Goal: Complete application form

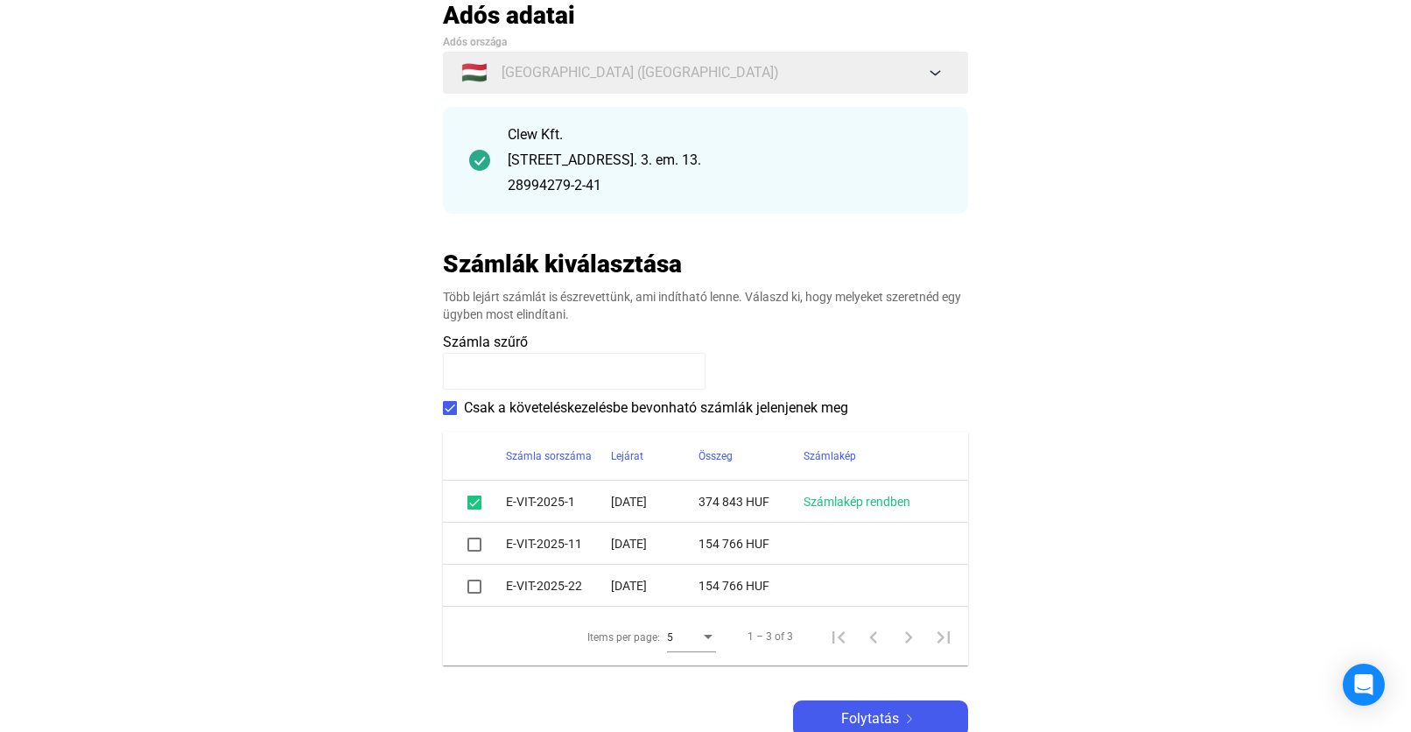
scroll to position [266, 0]
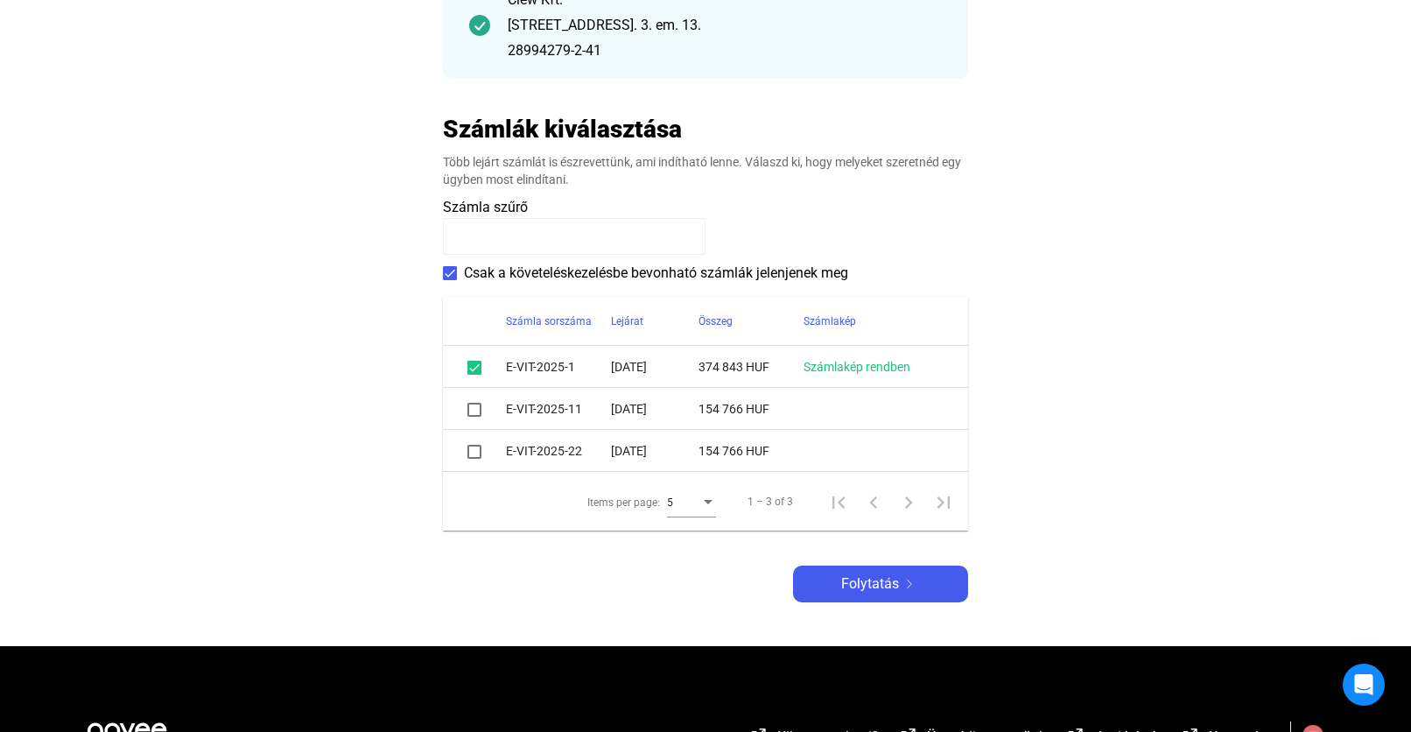
click at [473, 415] on span at bounding box center [474, 410] width 14 height 14
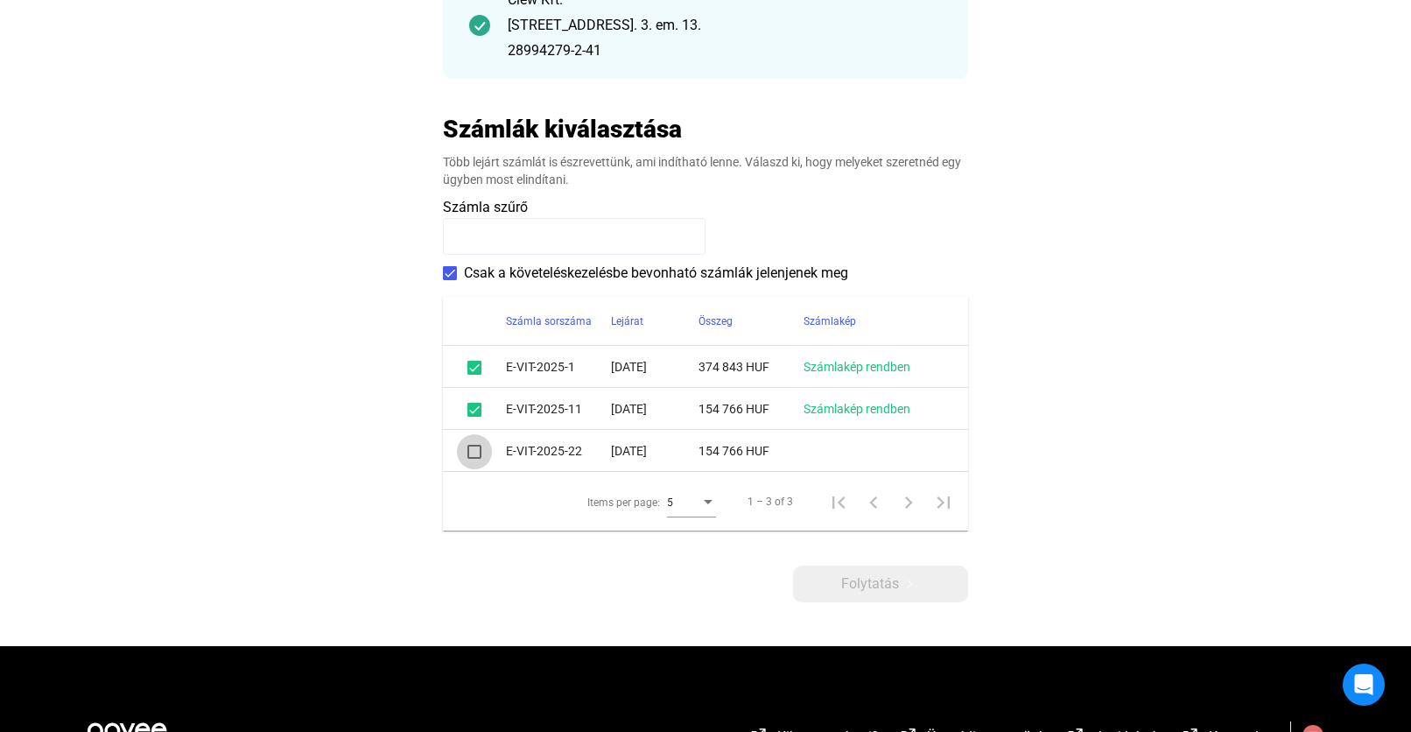
click at [473, 458] on span at bounding box center [474, 452] width 14 height 14
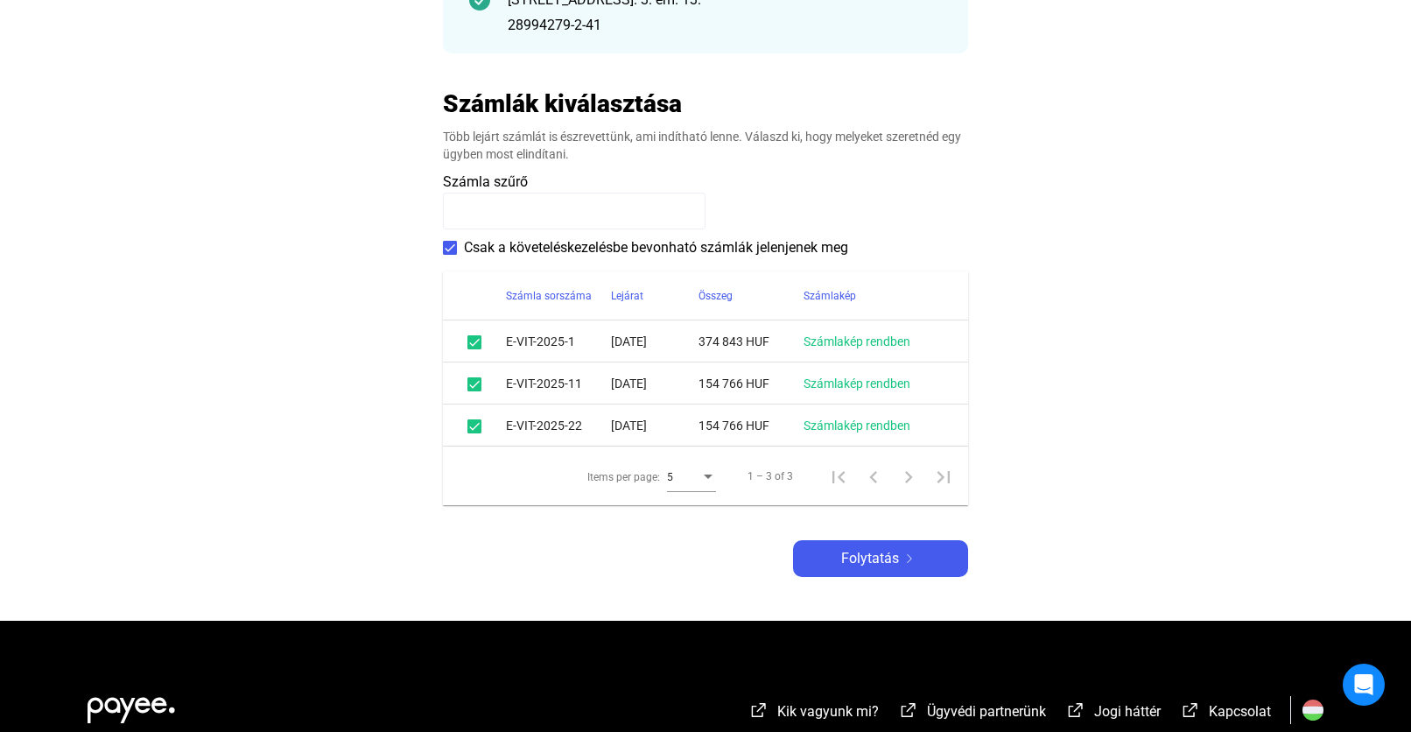
scroll to position [333, 0]
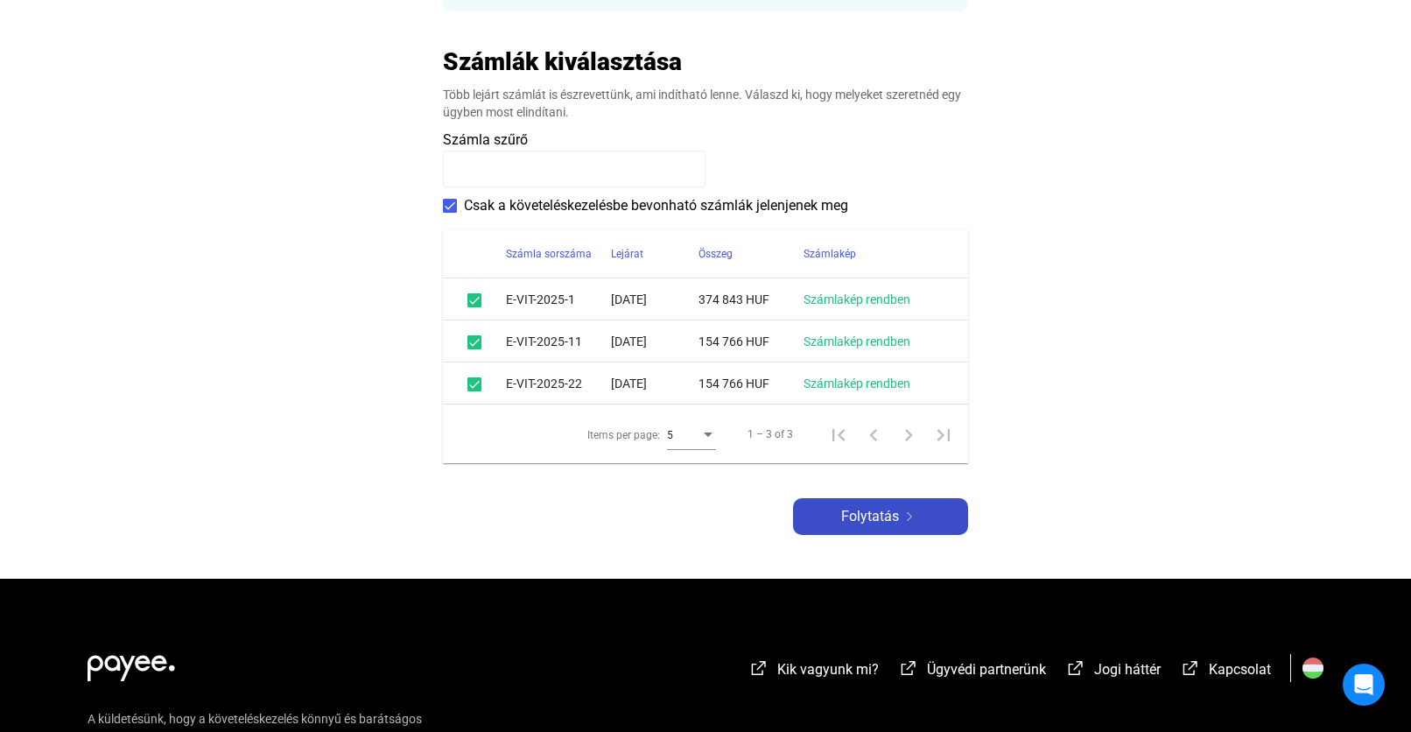
click at [883, 510] on span "Folytatás" at bounding box center [870, 516] width 58 height 21
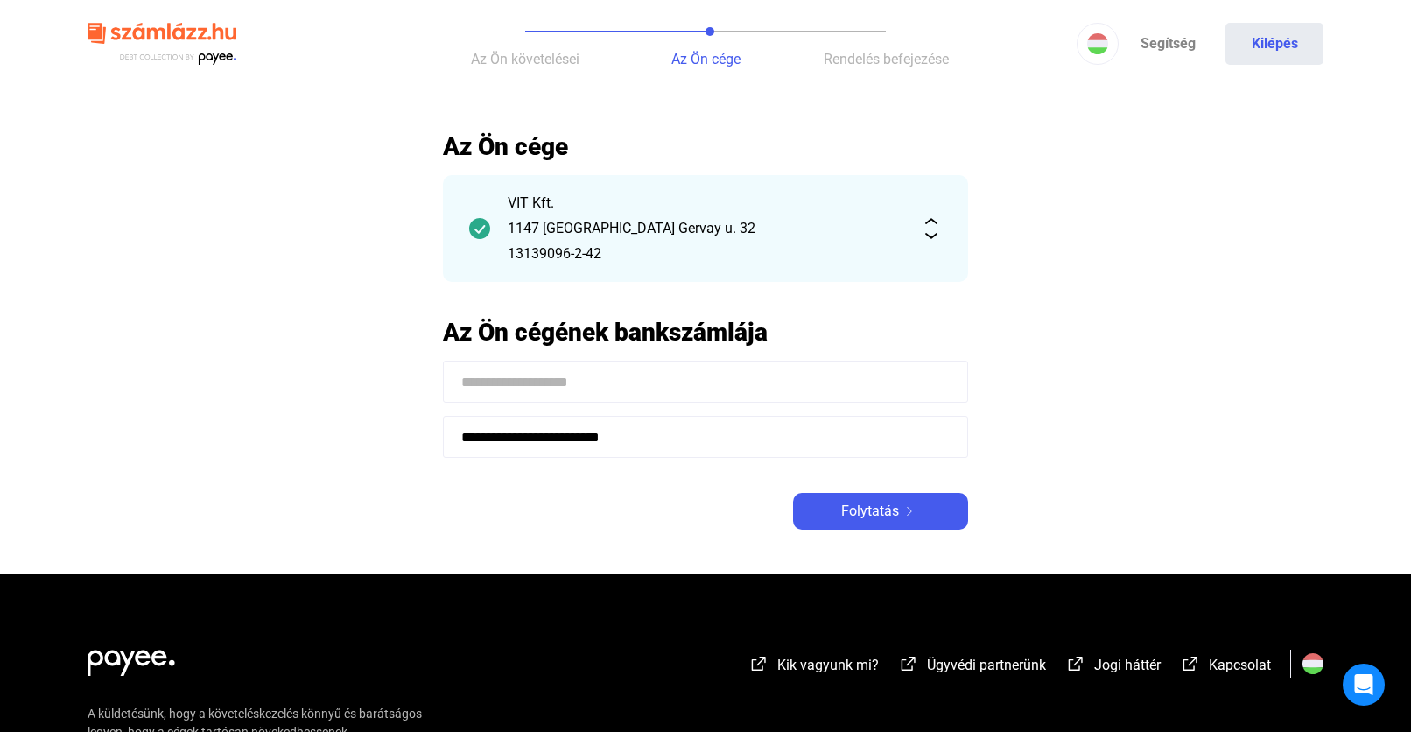
click at [573, 370] on input at bounding box center [705, 382] width 525 height 42
click at [907, 526] on button "Folytatás" at bounding box center [880, 511] width 175 height 37
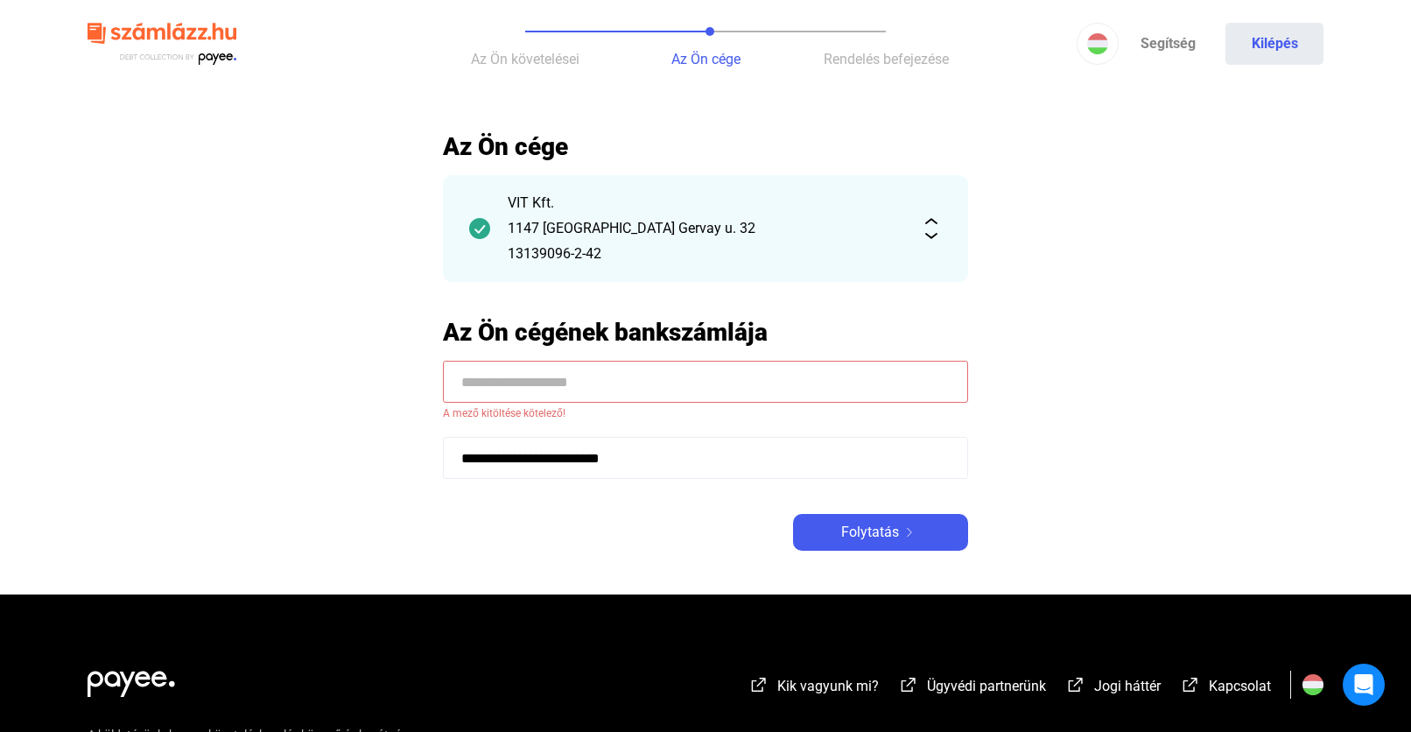
click at [607, 363] on input at bounding box center [705, 382] width 525 height 42
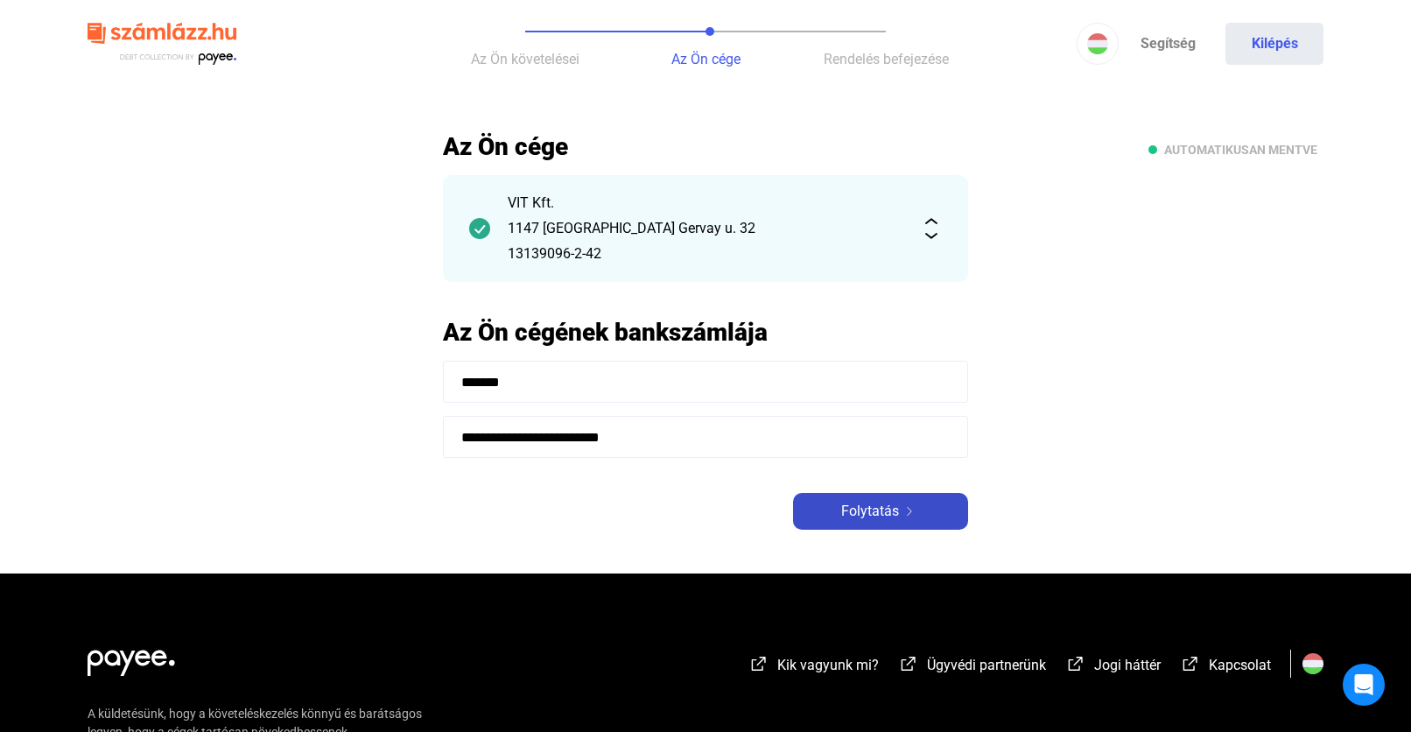
type input "*******"
click at [881, 514] on span "Folytatás" at bounding box center [870, 511] width 58 height 21
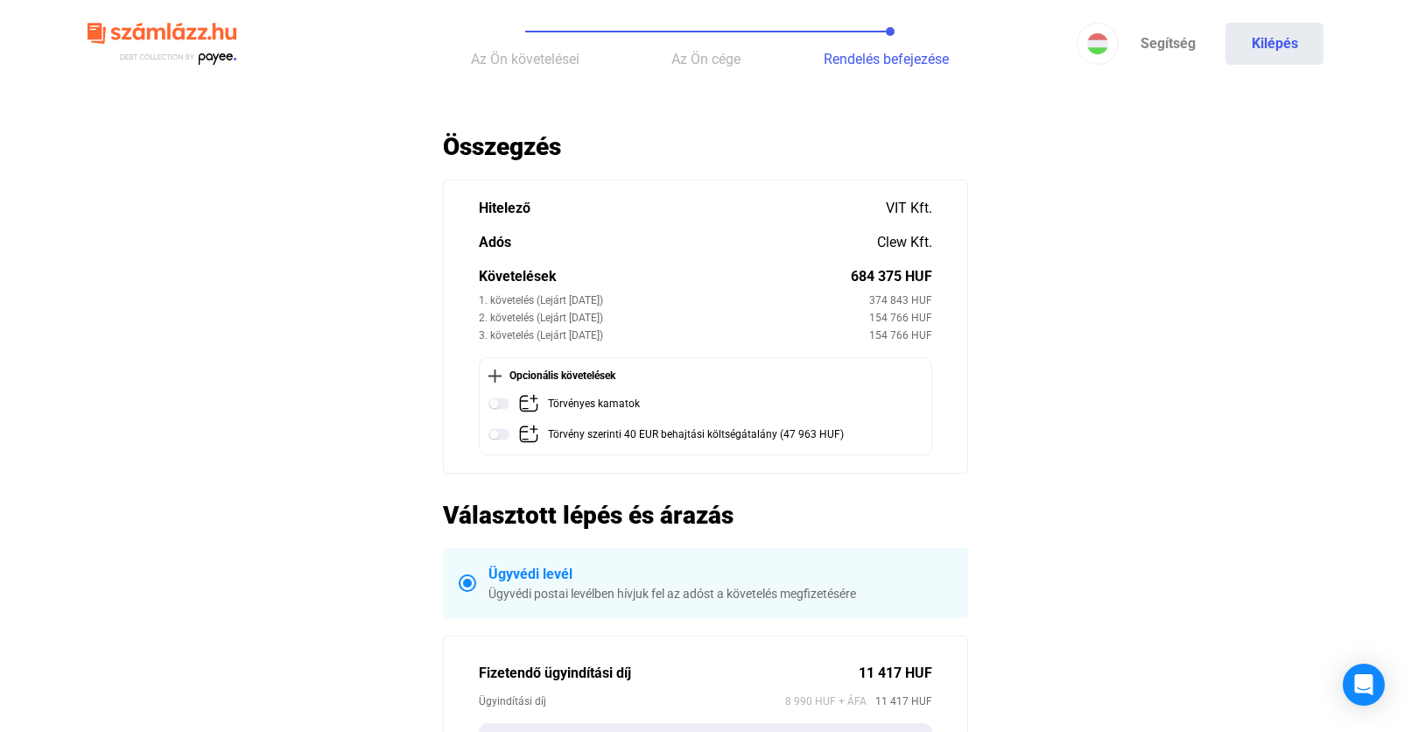
scroll to position [44, 0]
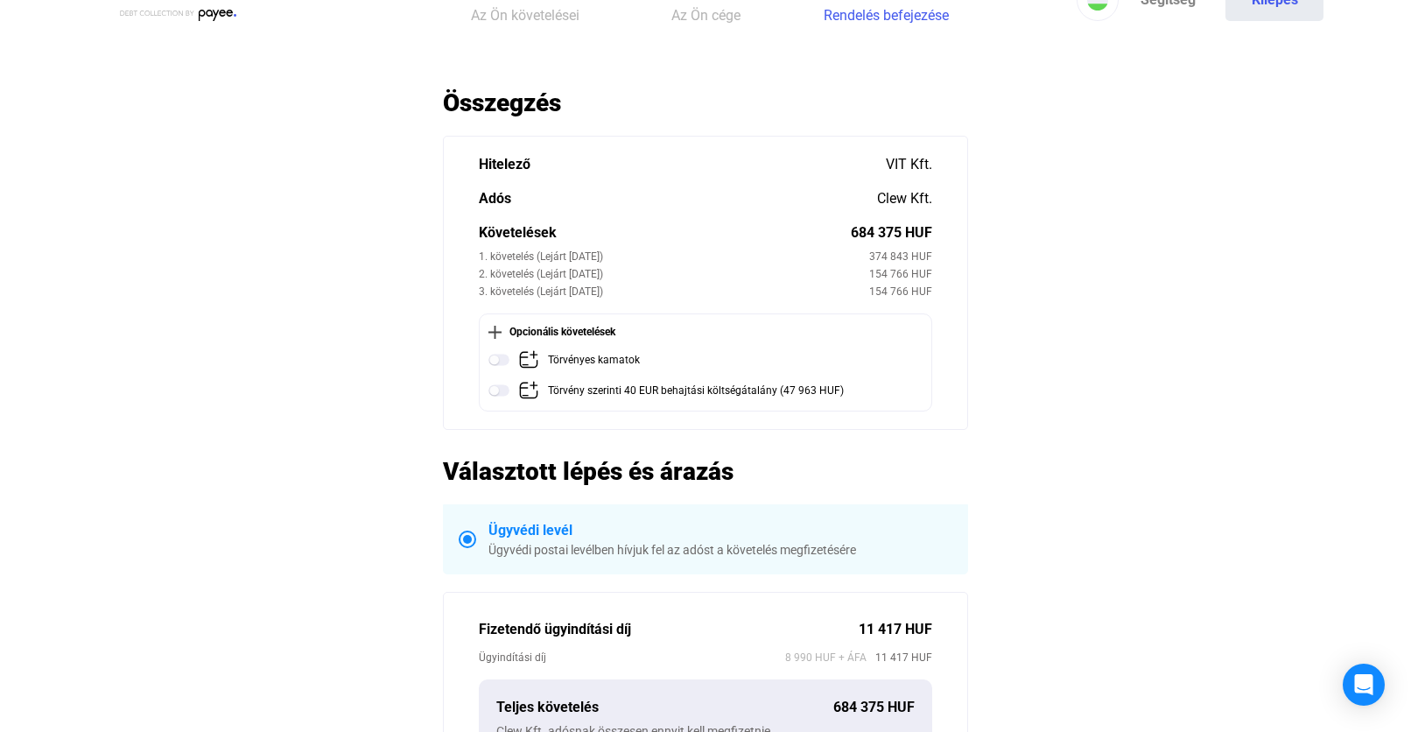
click at [1041, 502] on main "Automatikusan mentve Összegzés Hitelező VIT Kft. Adós Clew Kft. Követelések 684…" at bounding box center [705, 632] width 1411 height 1089
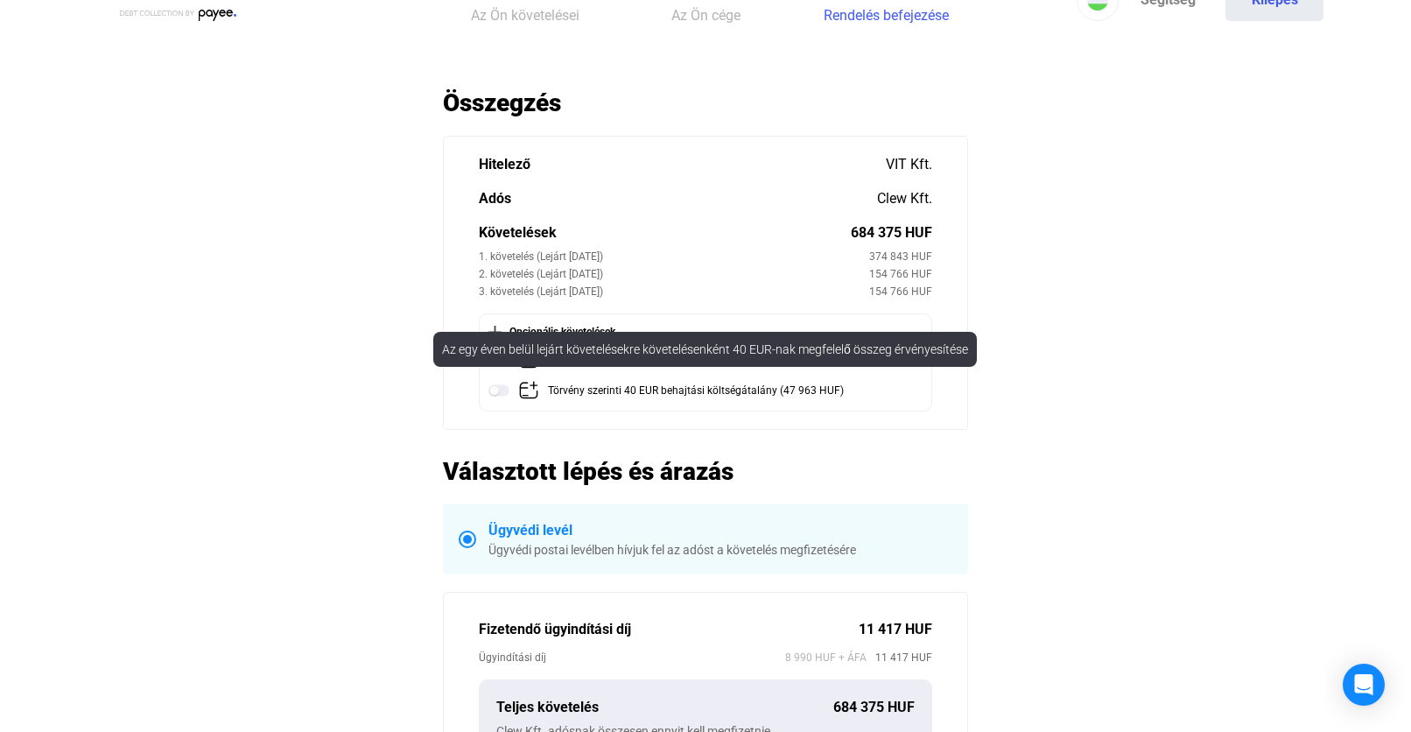
click at [499, 392] on img at bounding box center [498, 390] width 21 height 21
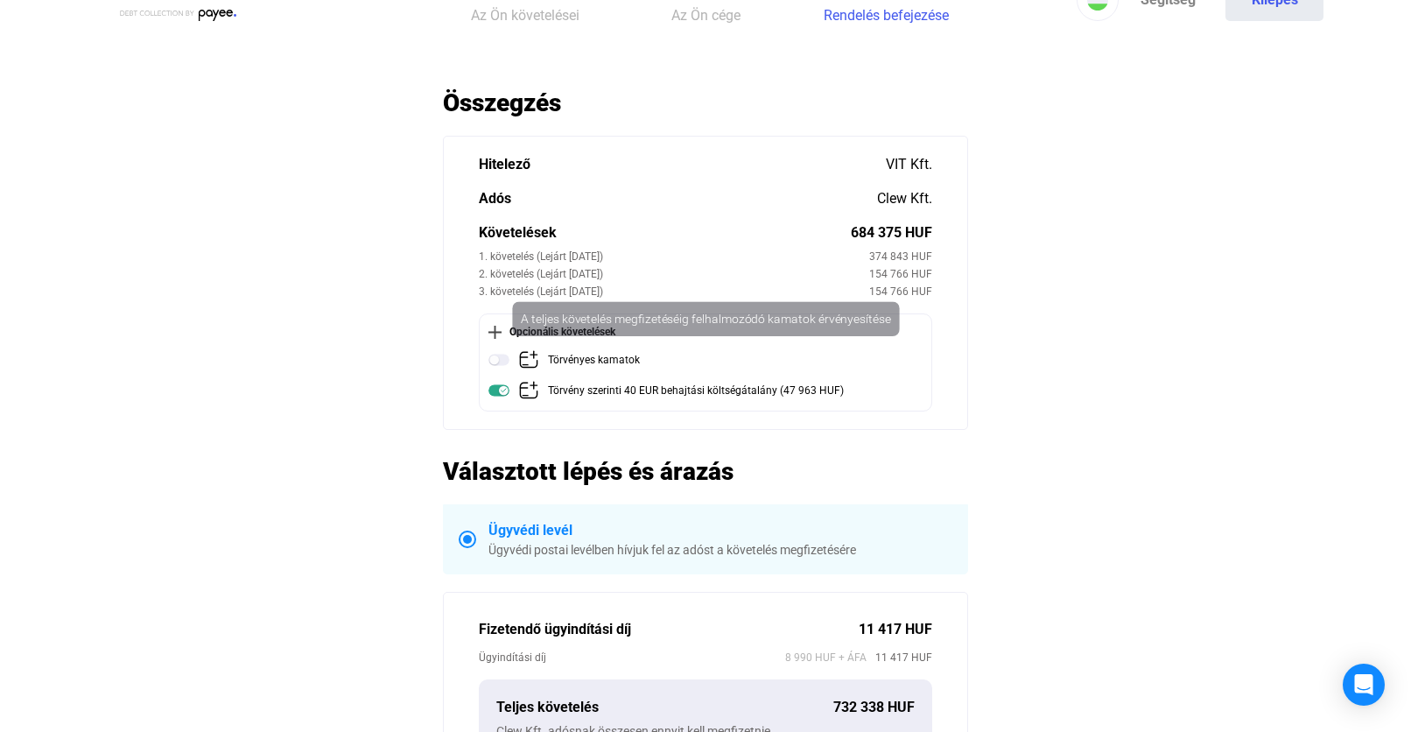
click at [498, 355] on img at bounding box center [498, 359] width 21 height 21
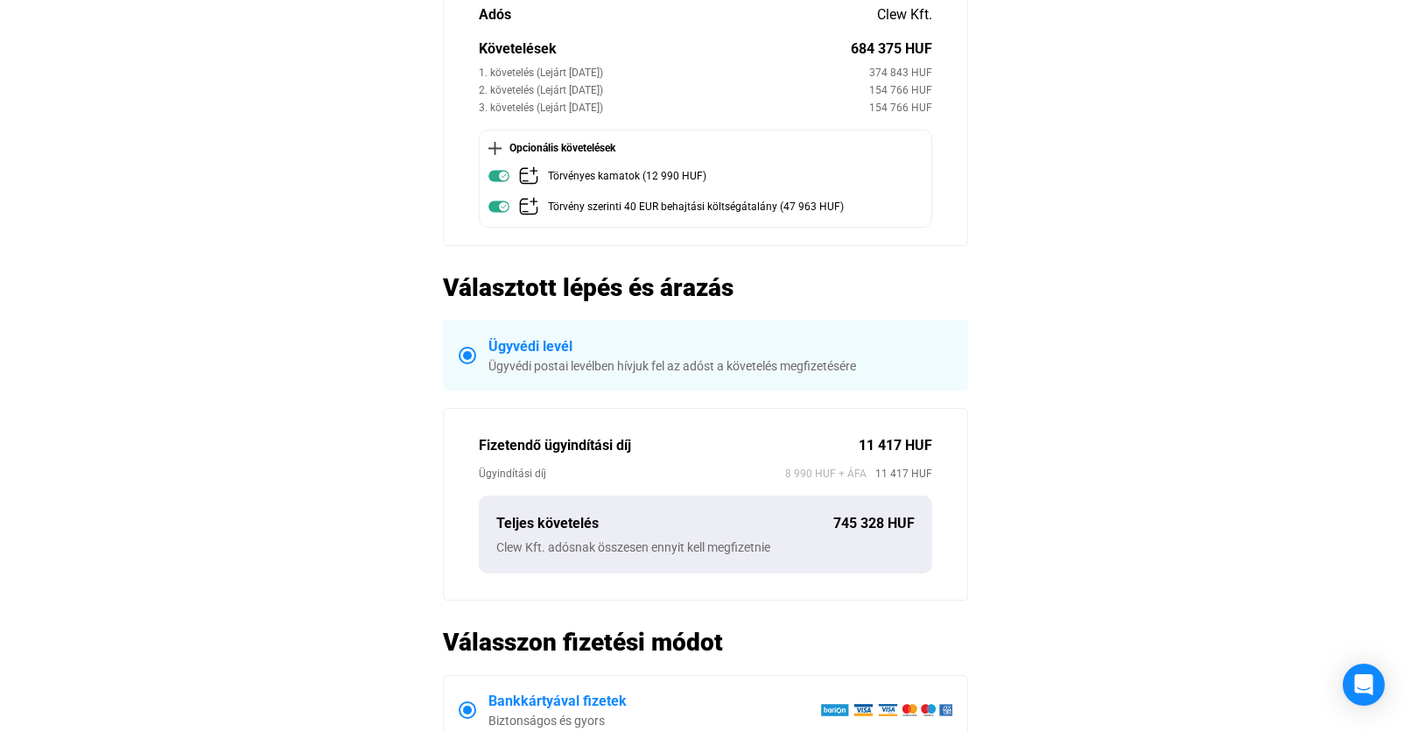
scroll to position [445, 0]
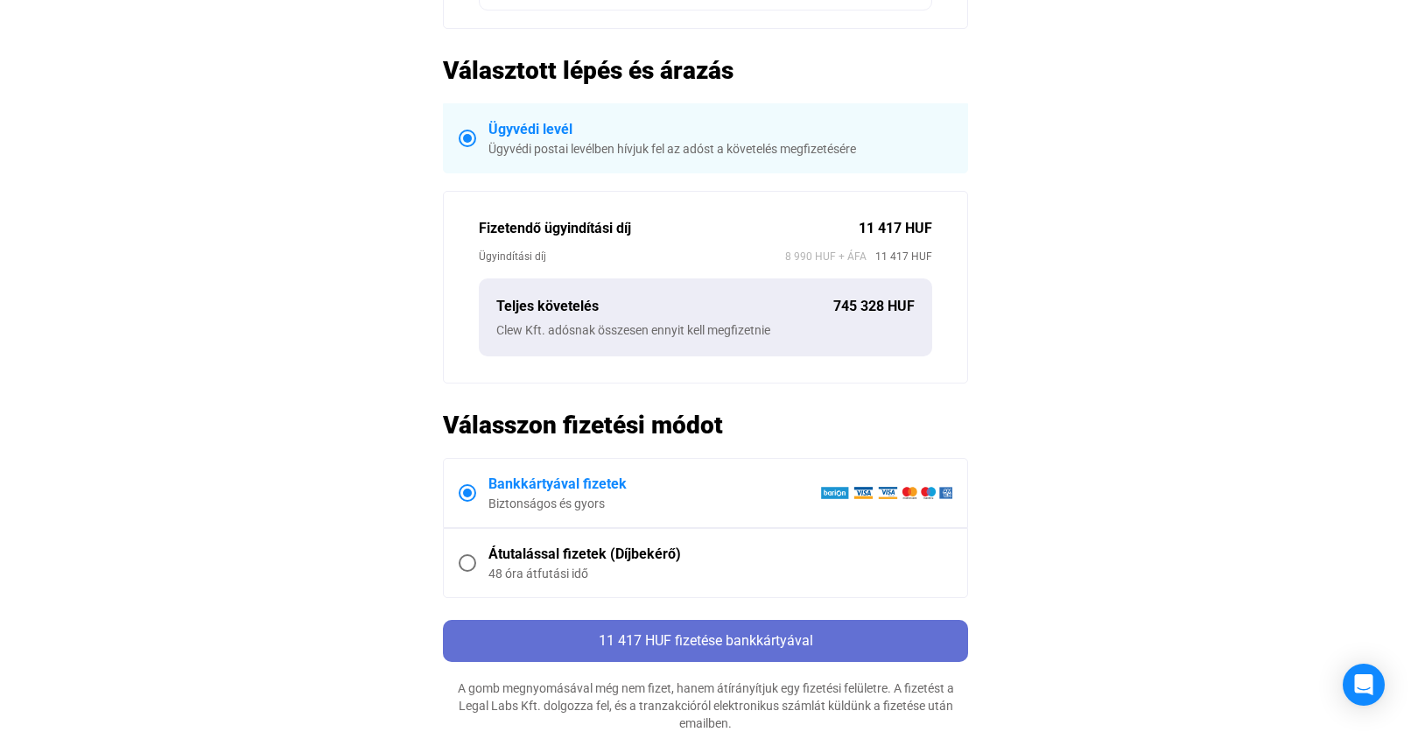
click at [756, 636] on span "11 417 HUF fizetése bankkártyával" at bounding box center [706, 640] width 214 height 17
